Goal: Browse casually: Explore the website without a specific task or goal

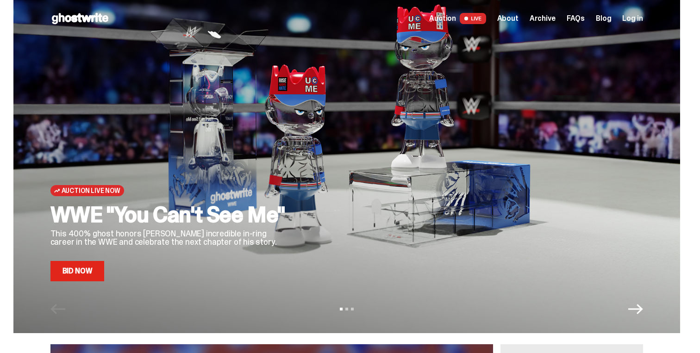
click at [552, 19] on span "Archive" at bounding box center [543, 18] width 26 height 7
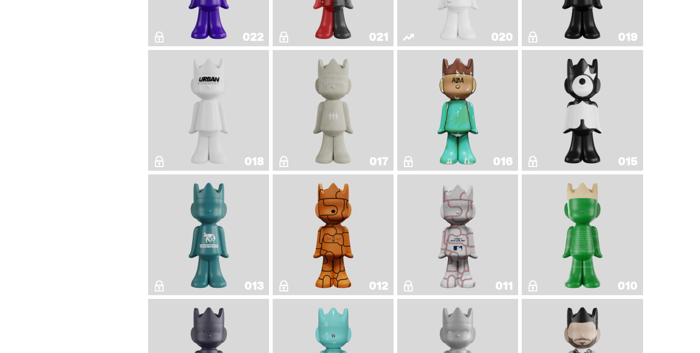
scroll to position [1420, 0]
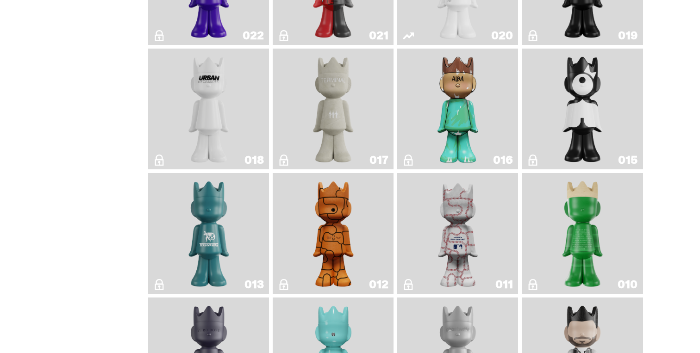
click at [607, 134] on img "Quest" at bounding box center [582, 108] width 49 height 113
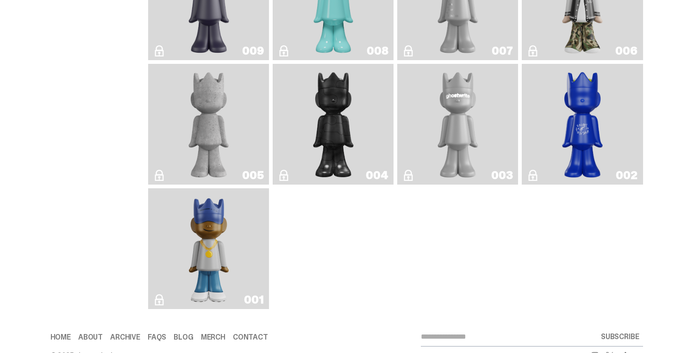
scroll to position [1777, 0]
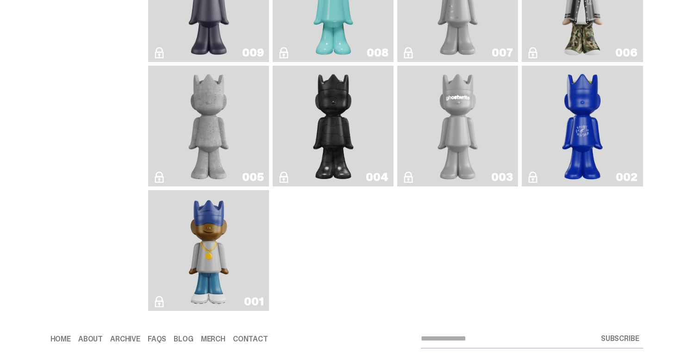
click at [364, 143] on link "004" at bounding box center [333, 125] width 110 height 113
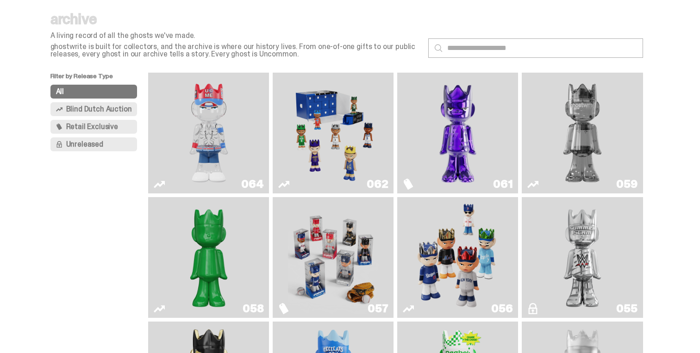
scroll to position [27, 0]
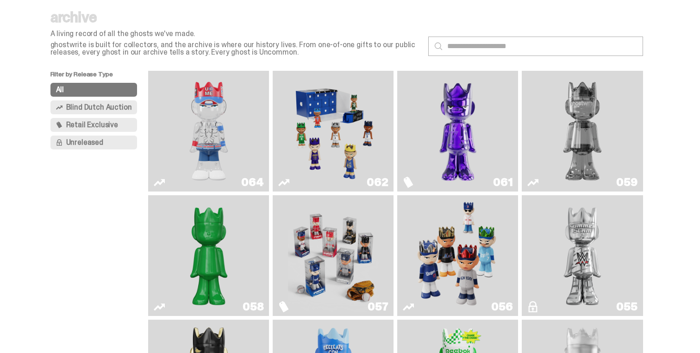
click at [339, 116] on img "Game Face (2025)" at bounding box center [333, 131] width 91 height 113
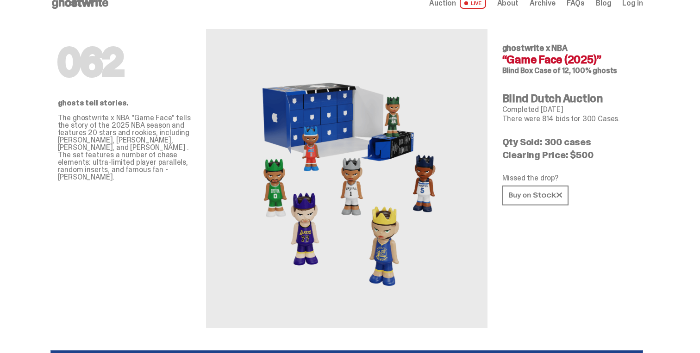
scroll to position [17, 0]
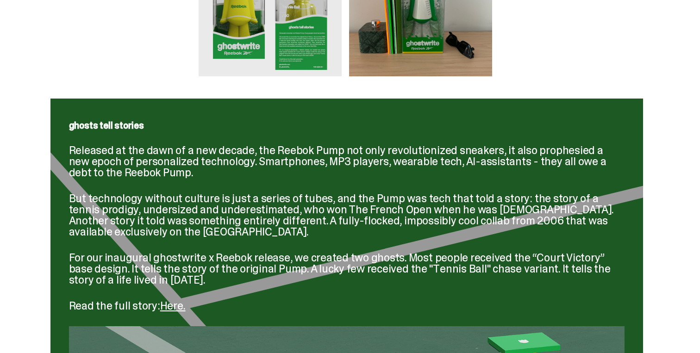
scroll to position [807, 0]
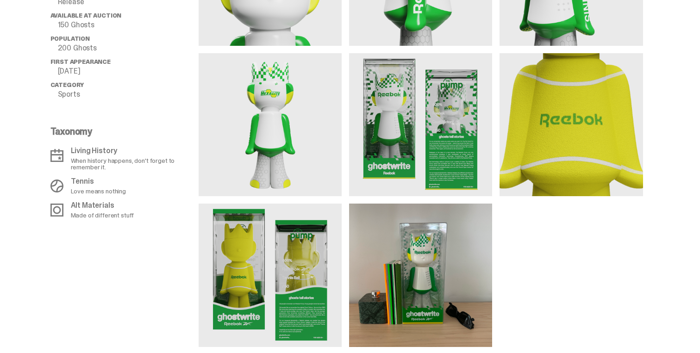
click at [242, 281] on img at bounding box center [270, 275] width 143 height 143
click at [556, 122] on img at bounding box center [571, 124] width 143 height 143
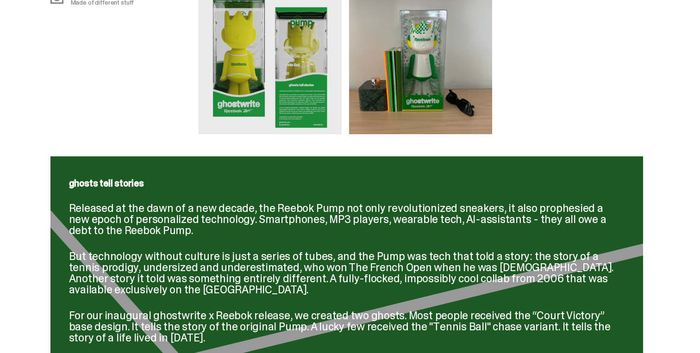
scroll to position [1026, 0]
